Goal: Register for event/course

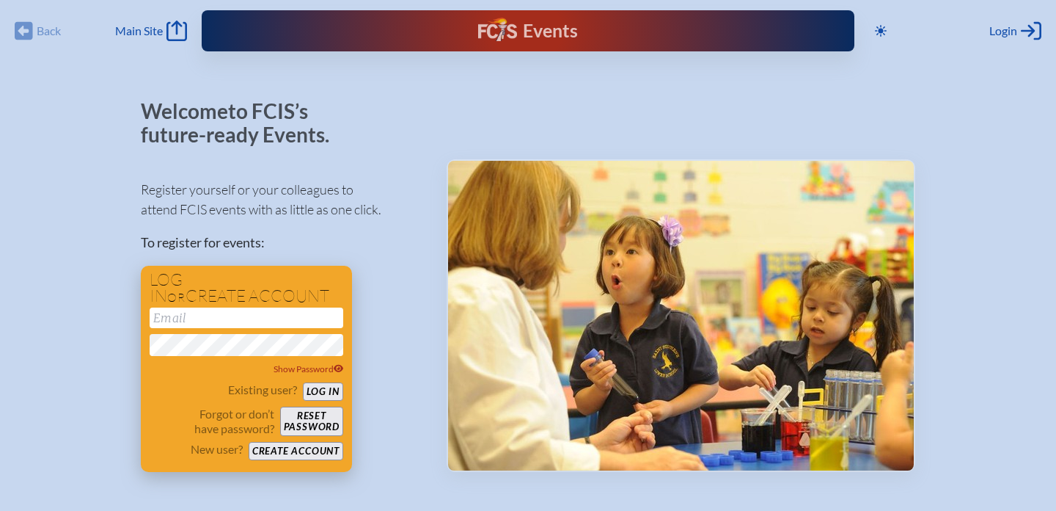
type input "Aibanez@stjohnseagles.org"
click at [312, 390] on button "Log in" at bounding box center [323, 391] width 40 height 18
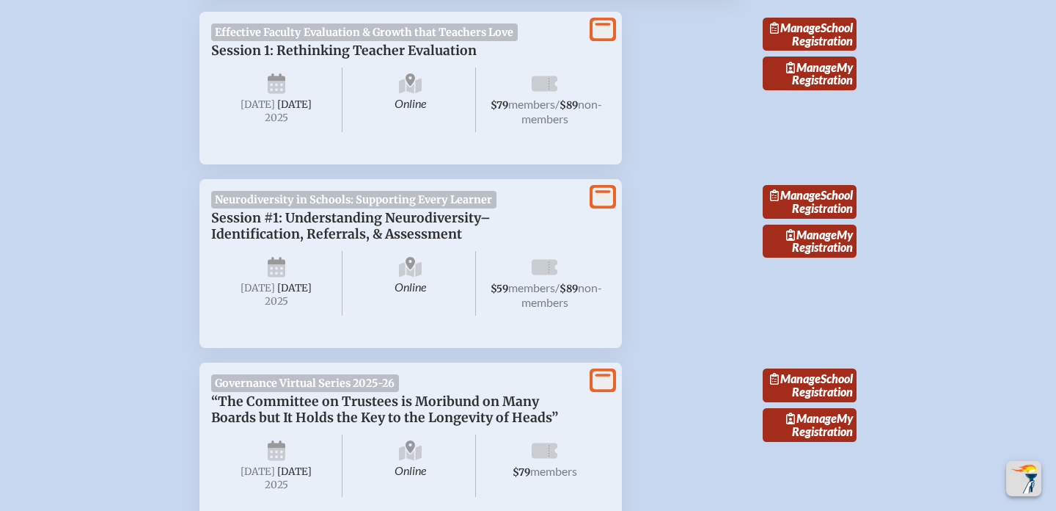
scroll to position [866, 0]
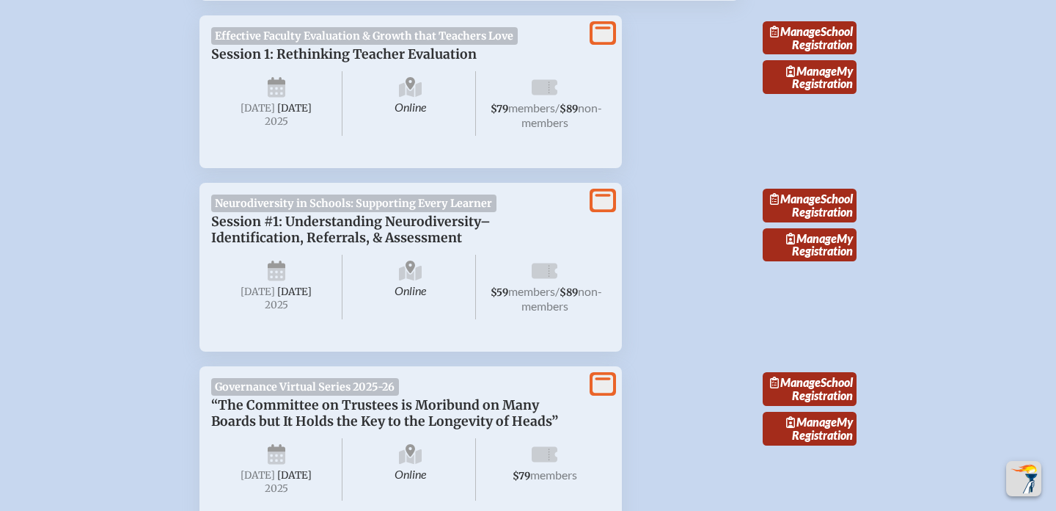
click at [603, 194] on icon at bounding box center [603, 200] width 21 height 18
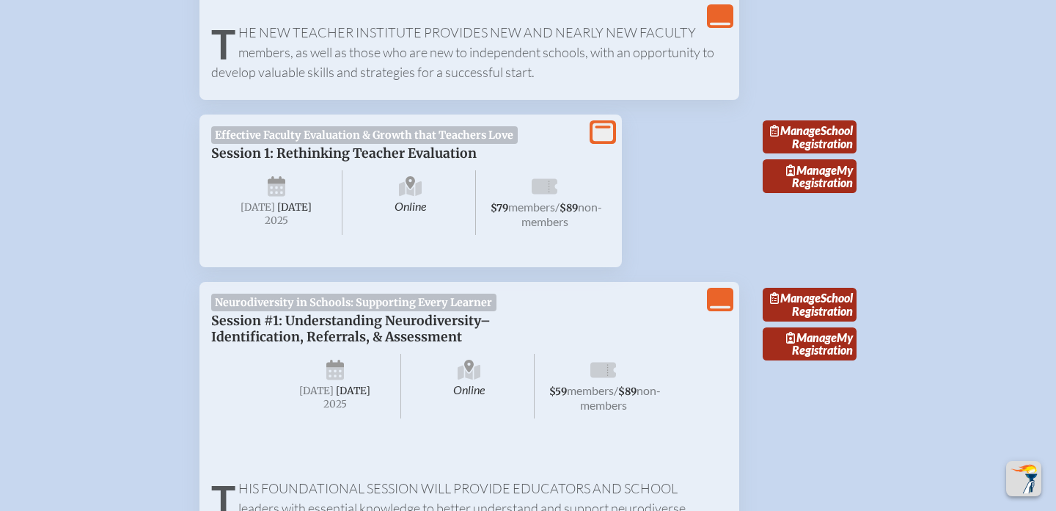
scroll to position [759, 0]
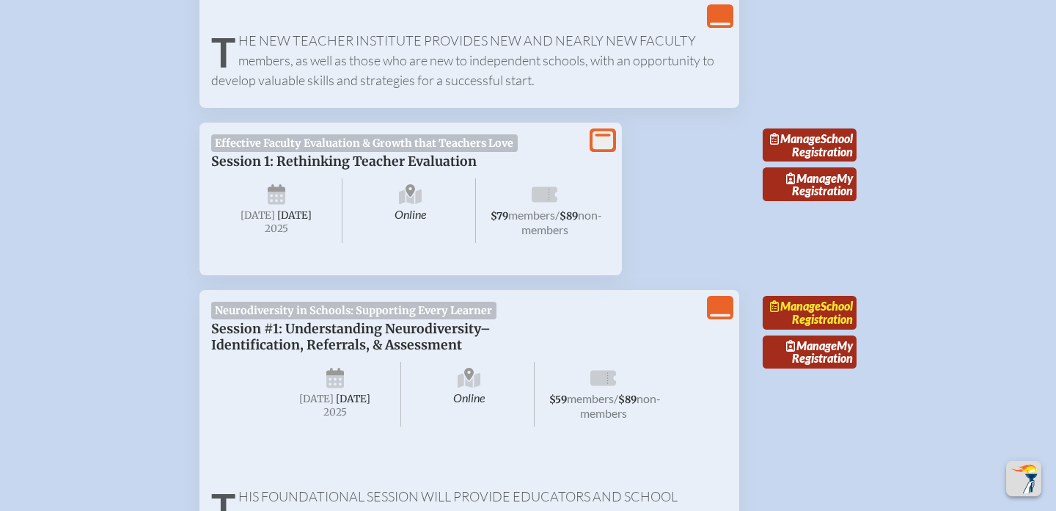
click at [821, 321] on link "Manage School Registration" at bounding box center [810, 313] width 94 height 34
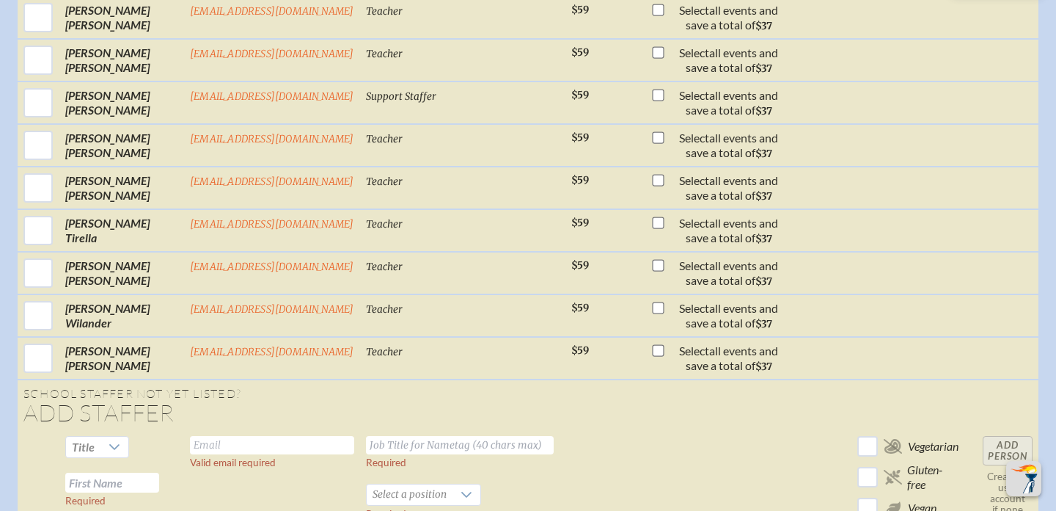
scroll to position [1652, 0]
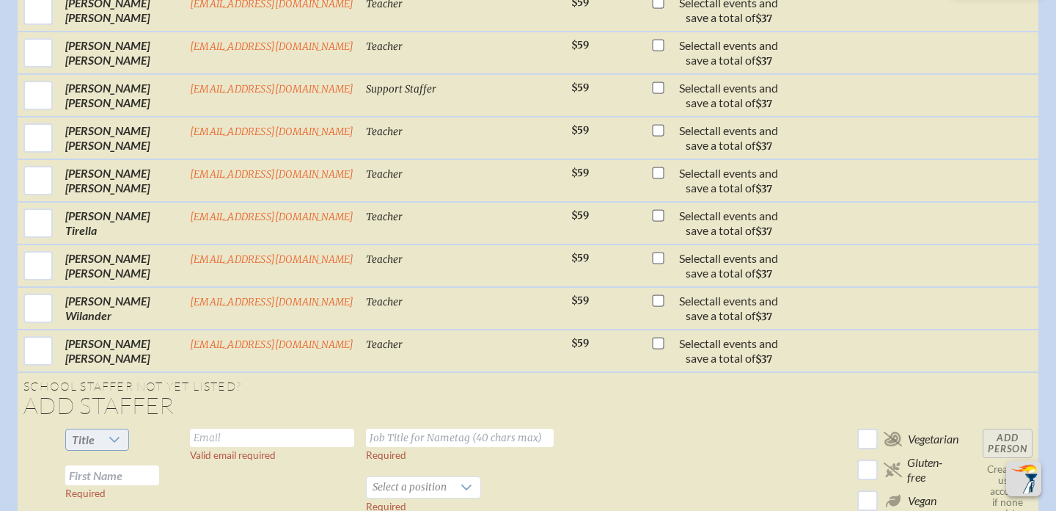
click at [114, 434] on icon at bounding box center [115, 440] width 12 height 12
click at [103, 431] on li "Mrs" at bounding box center [98, 431] width 63 height 21
click at [126, 465] on input "text" at bounding box center [112, 475] width 94 height 20
type input "[PERSON_NAME]"
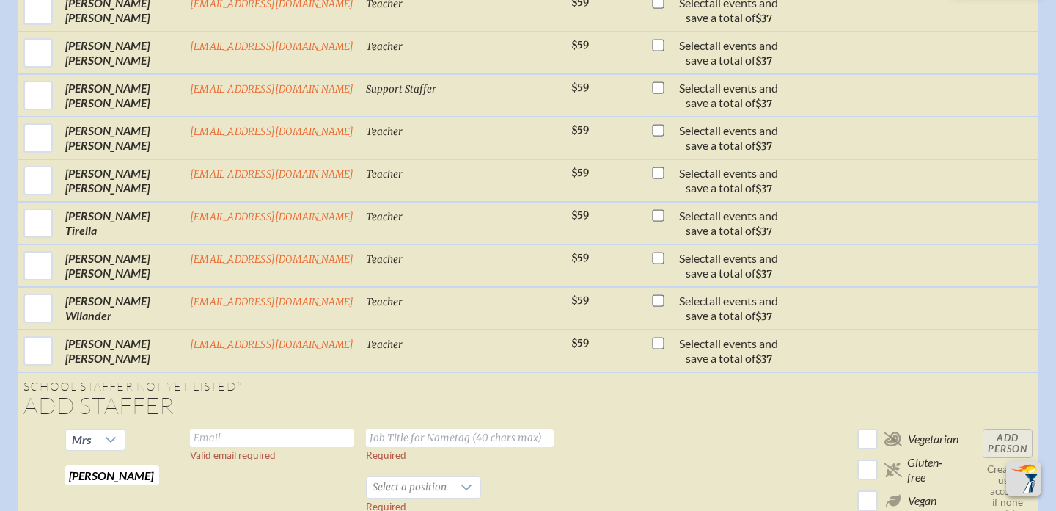
click at [238, 423] on td "Valid email required" at bounding box center [272, 499] width 176 height 153
click at [235, 428] on input "text" at bounding box center [272, 437] width 164 height 18
type input "[EMAIL_ADDRESS][DOMAIN_NAME]"
click at [384, 428] on input "text" at bounding box center [460, 437] width 188 height 18
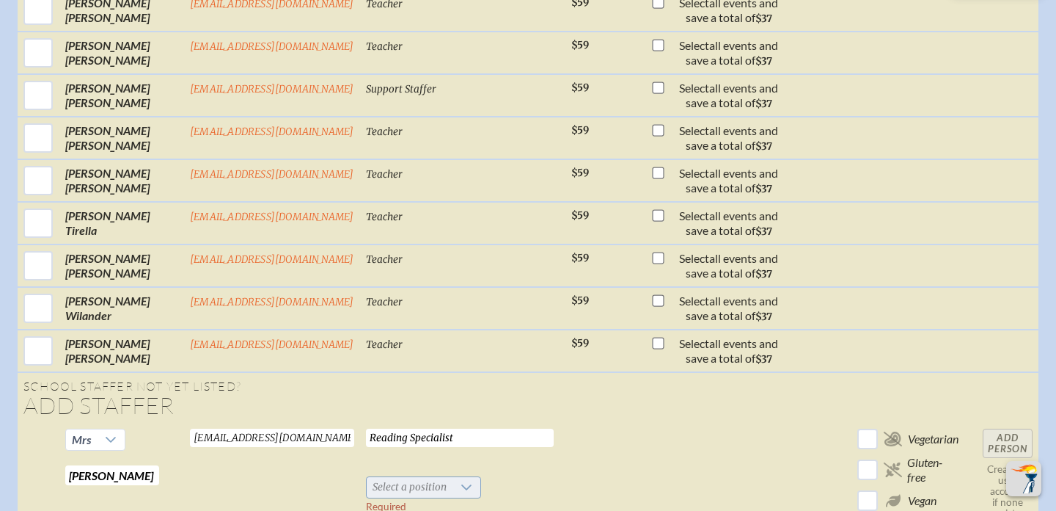
type input "Reading Specialist"
click at [430, 477] on span "Select a position" at bounding box center [410, 487] width 86 height 21
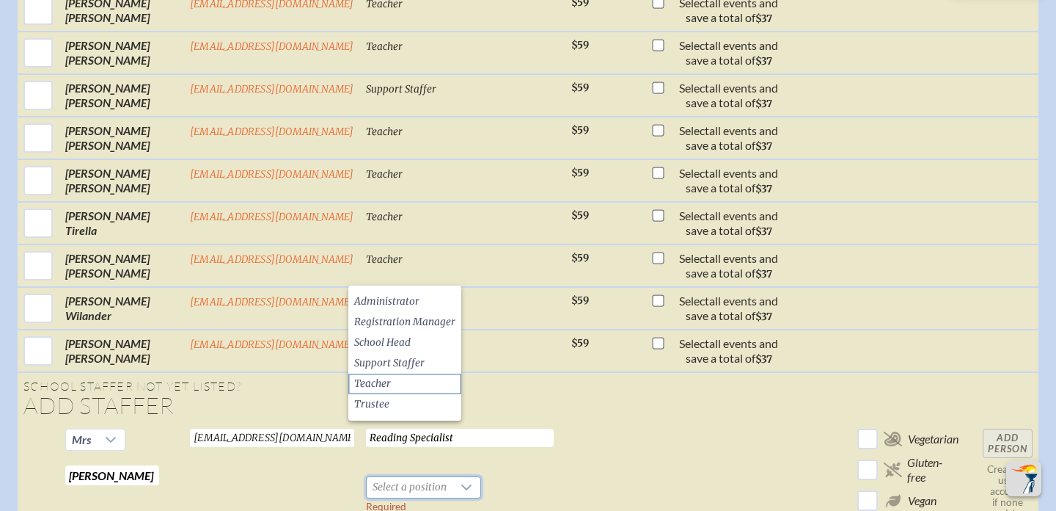
click at [395, 385] on li "Teacher" at bounding box center [404, 383] width 113 height 21
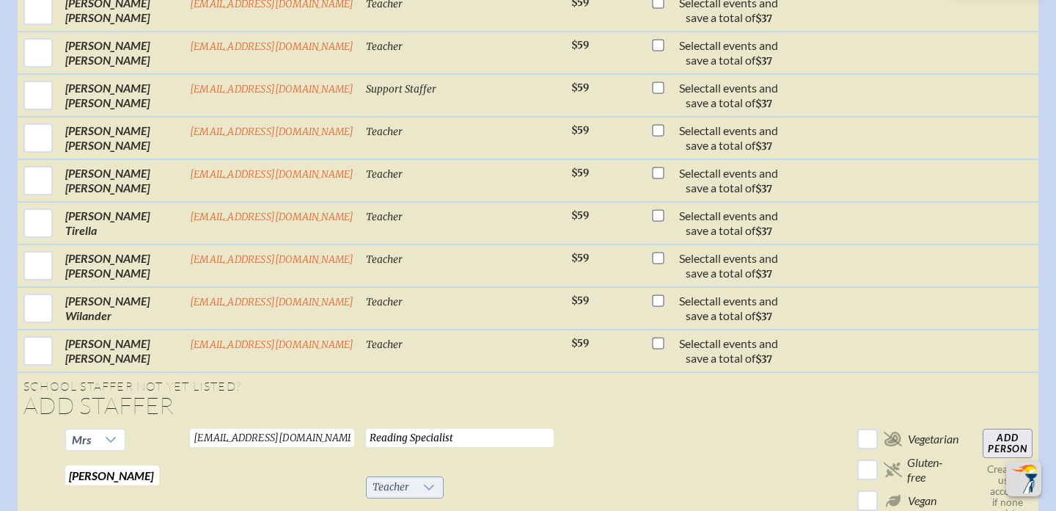
click at [415, 477] on div at bounding box center [429, 487] width 28 height 21
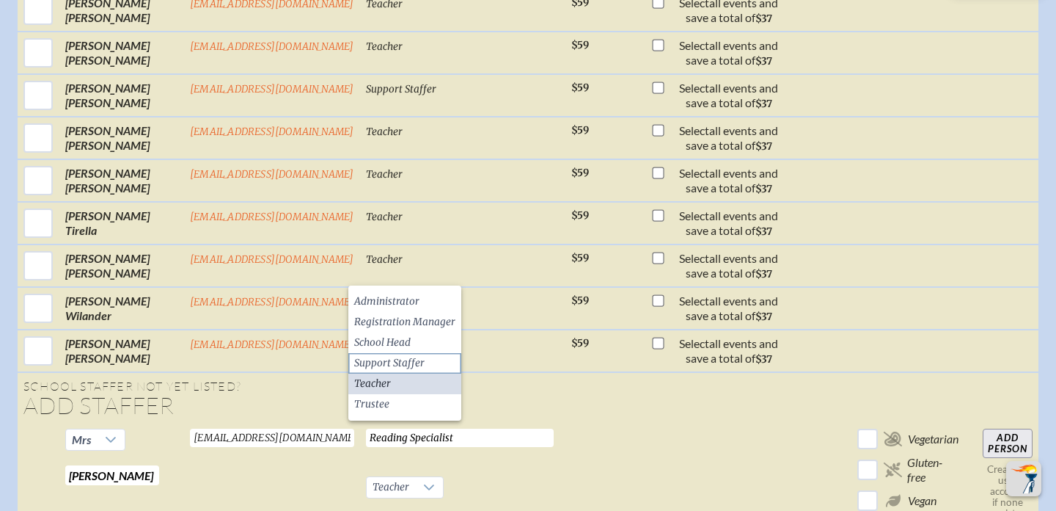
click at [404, 365] on span "Support Staffer" at bounding box center [389, 363] width 70 height 15
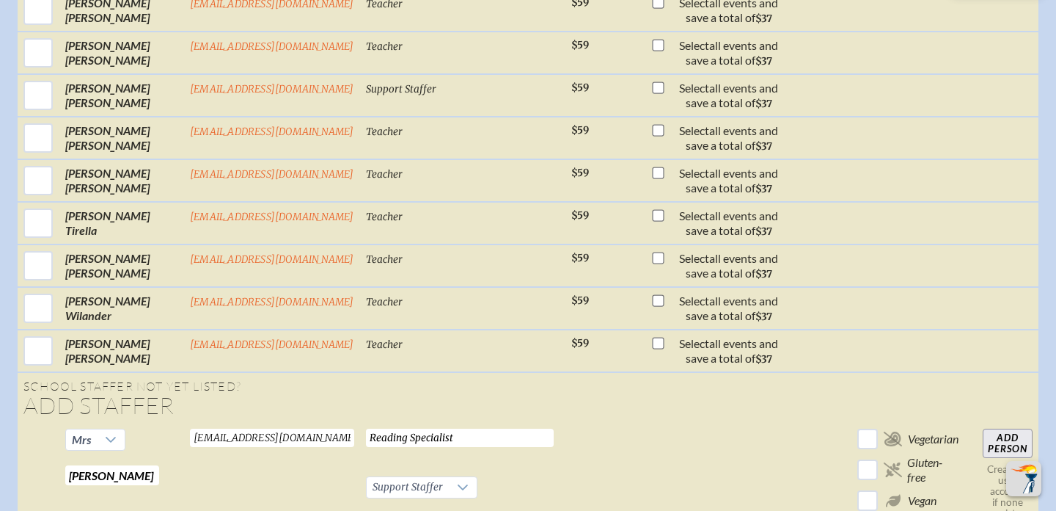
click at [511, 448] on td "Reading Specialist Required Support Staffer Required" at bounding box center [462, 499] width 205 height 153
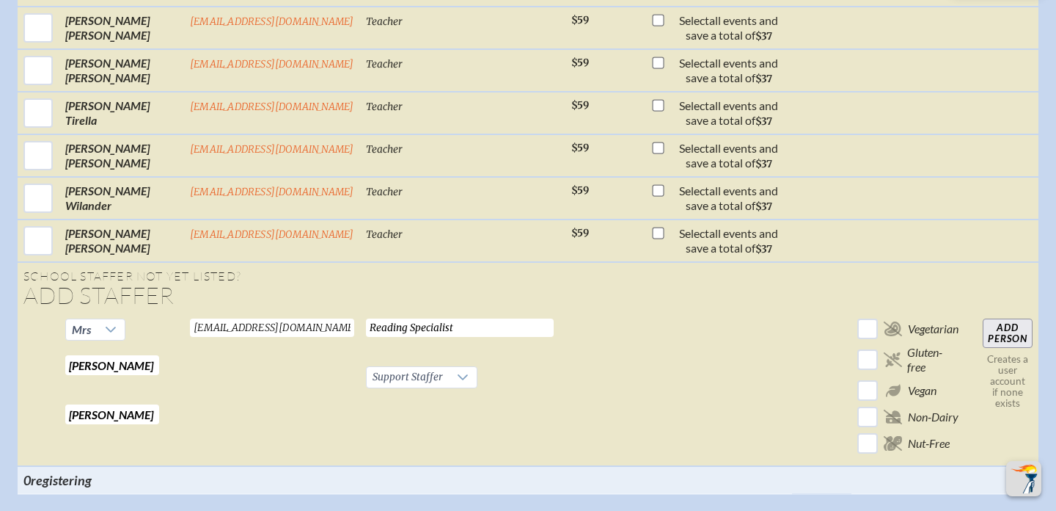
scroll to position [1765, 0]
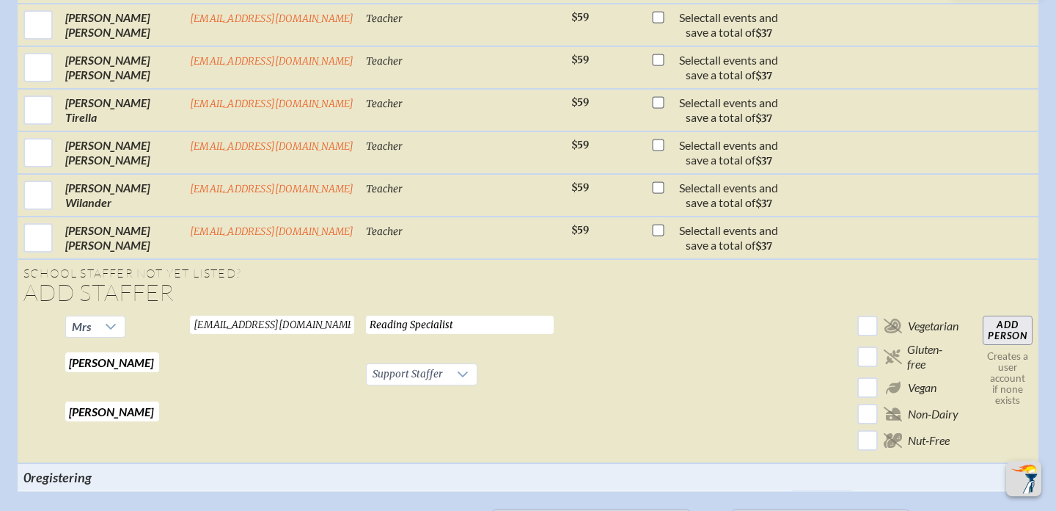
click at [1009, 315] on input "Add Person" at bounding box center [1008, 329] width 50 height 29
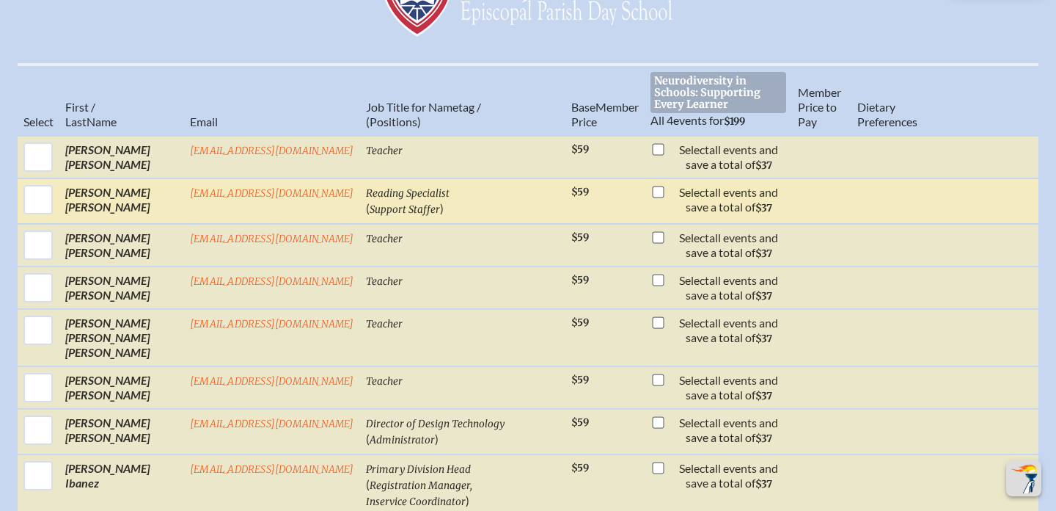
scroll to position [525, 0]
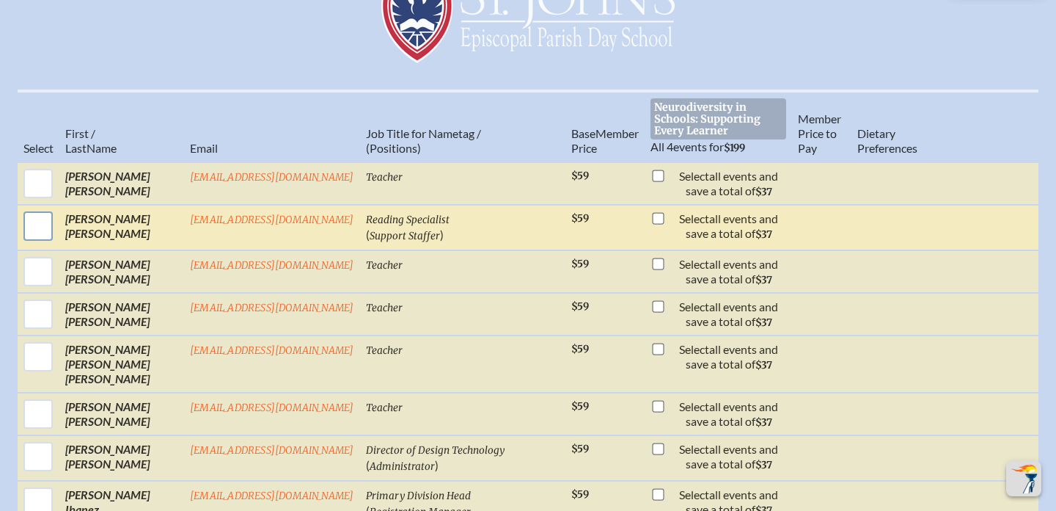
click at [45, 208] on input "checkbox" at bounding box center [38, 226] width 37 height 37
checkbox input "true"
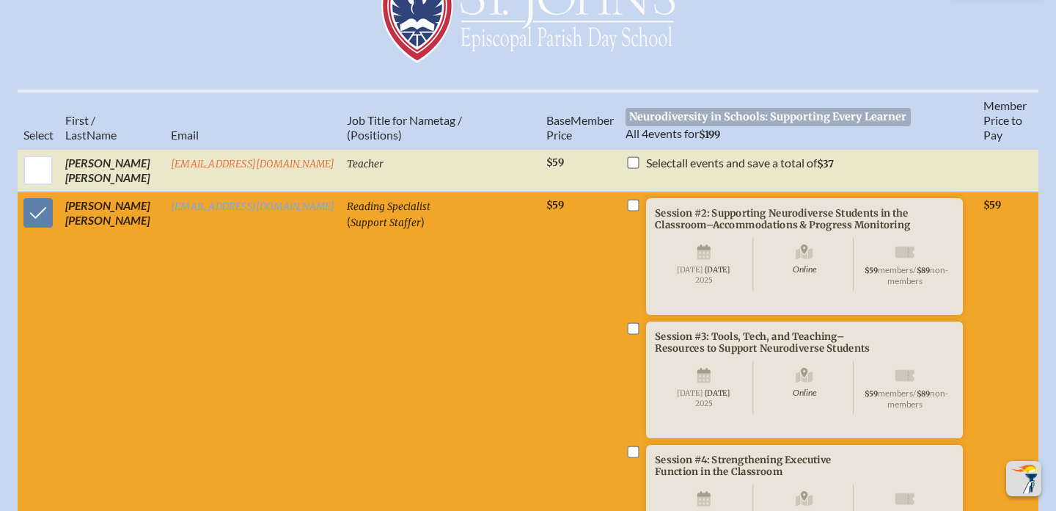
click at [627, 199] on input "checkbox" at bounding box center [633, 205] width 12 height 12
checkbox input "true"
click at [627, 324] on input "checkbox" at bounding box center [633, 328] width 12 height 12
checkbox input "true"
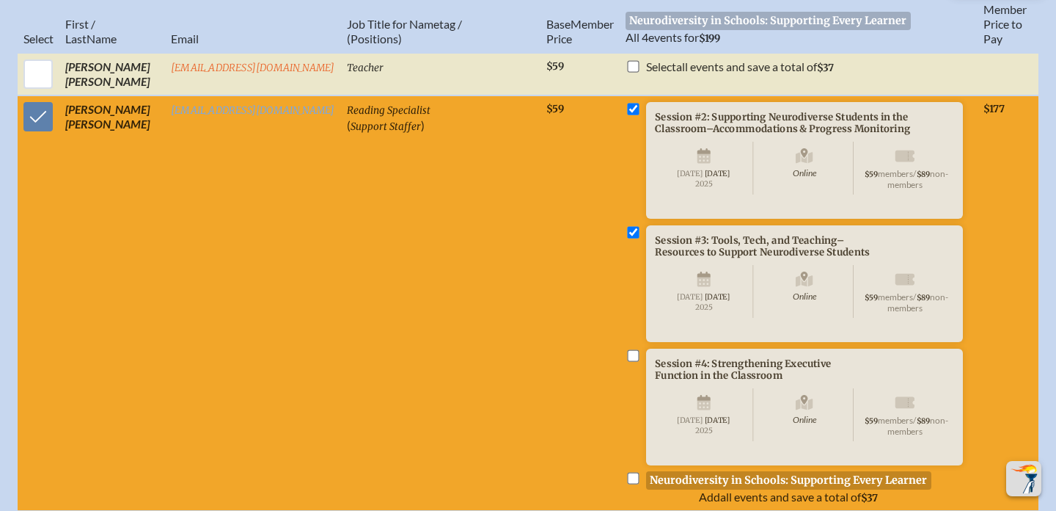
scroll to position [626, 0]
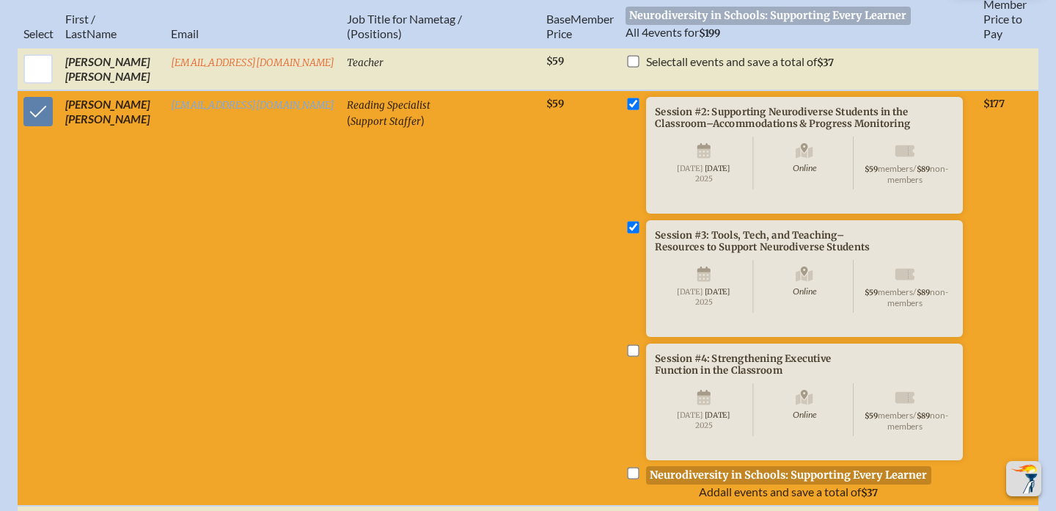
click at [627, 356] on input "checkbox" at bounding box center [633, 350] width 12 height 12
checkbox input "true"
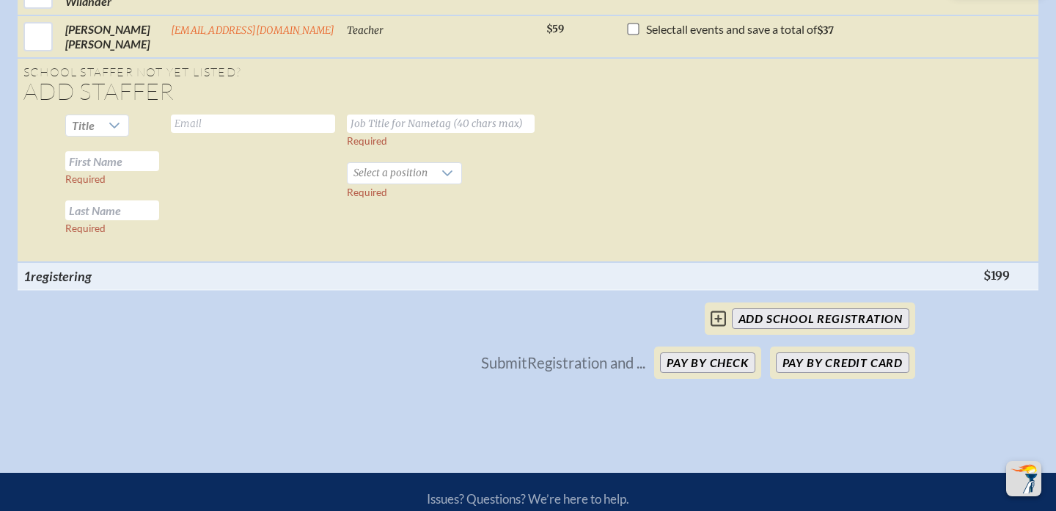
scroll to position [2366, 0]
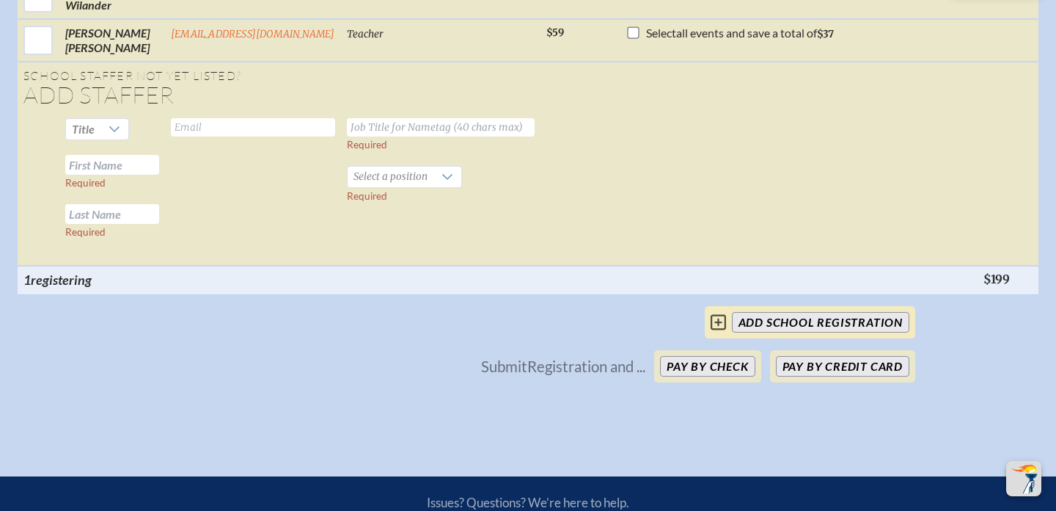
click at [814, 312] on input "add School Registration" at bounding box center [821, 322] width 178 height 21
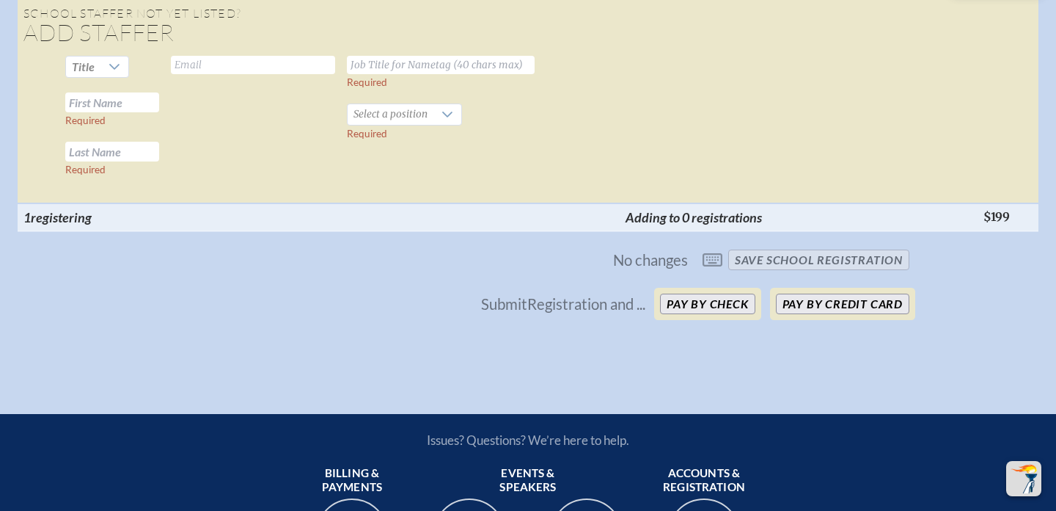
scroll to position [2432, 0]
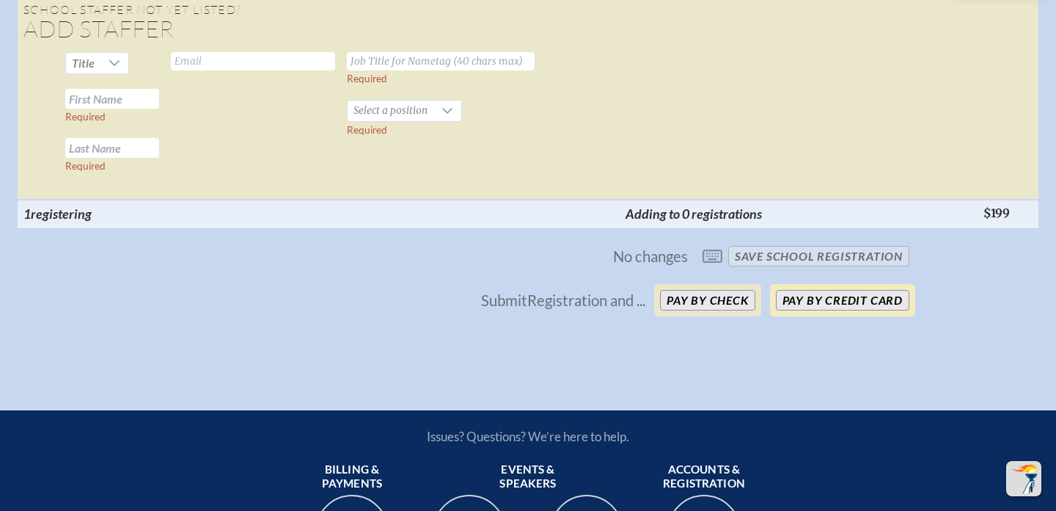
click at [798, 290] on button "Pay by Credit Card" at bounding box center [843, 300] width 134 height 21
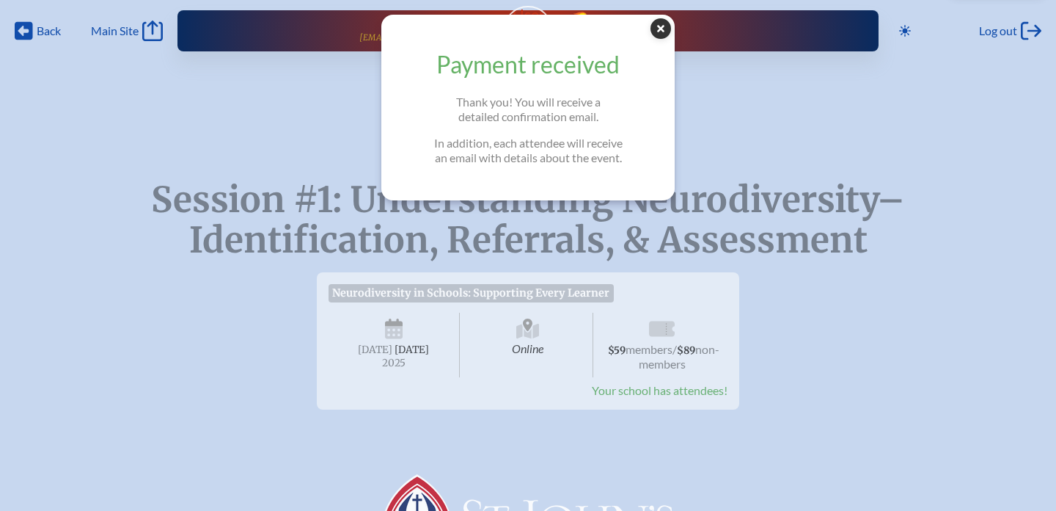
click at [660, 30] on icon "Close Popup" at bounding box center [661, 28] width 21 height 21
